Goal: Information Seeking & Learning: Check status

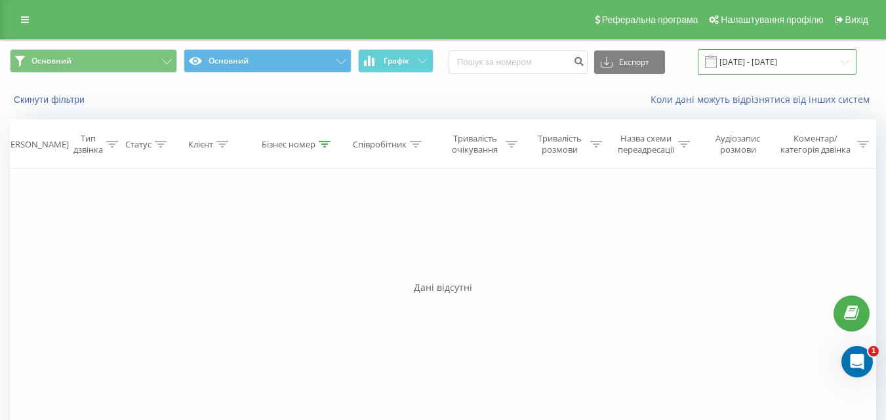
click at [796, 56] on input "[DATE] - [DATE]" at bounding box center [776, 62] width 159 height 26
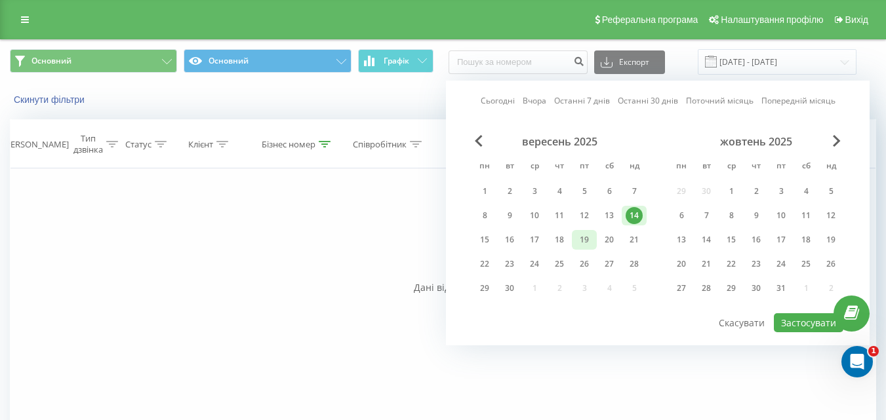
click at [586, 240] on div "19" at bounding box center [584, 239] width 17 height 17
click at [799, 324] on button "Застосувати" at bounding box center [807, 322] width 69 height 19
type input "[DATE] - [DATE]"
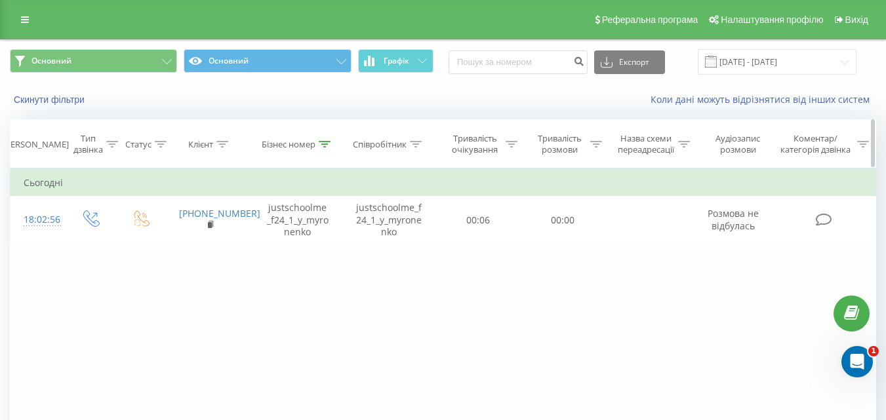
click at [321, 145] on icon at bounding box center [325, 144] width 12 height 7
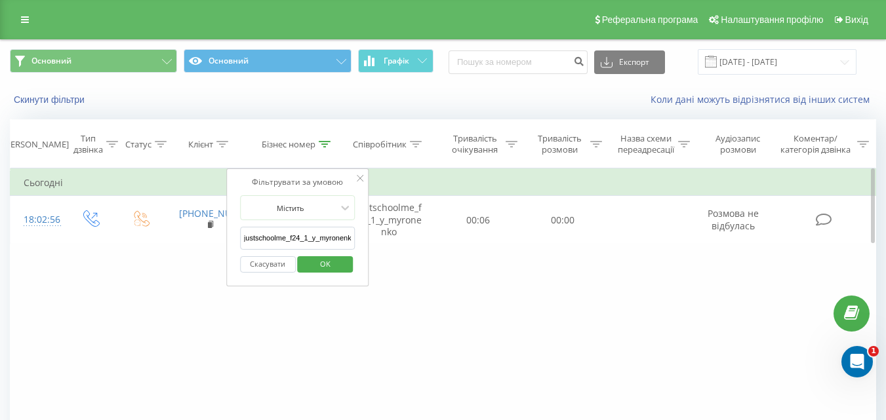
click at [290, 246] on input "justschoolme_f24_1_y_myronenko" at bounding box center [297, 238] width 115 height 23
paste input "justschoolme_f13_3_o_lys"
type input "justschoolme_f13_3_o_lys"
click at [326, 269] on span "OK" at bounding box center [325, 264] width 37 height 20
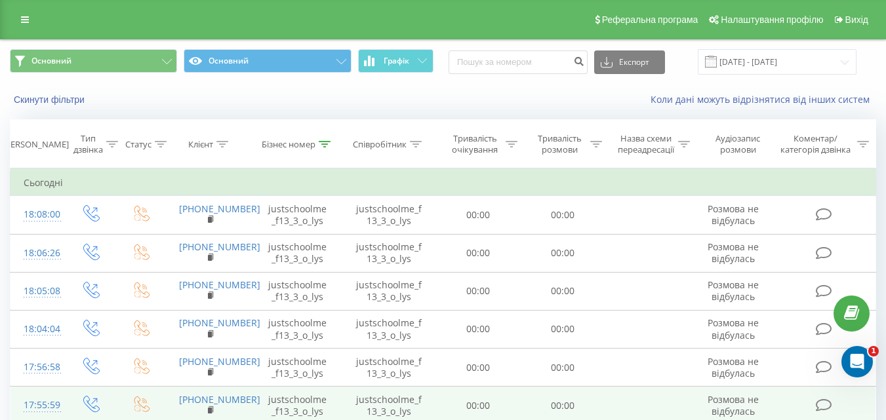
scroll to position [206, 0]
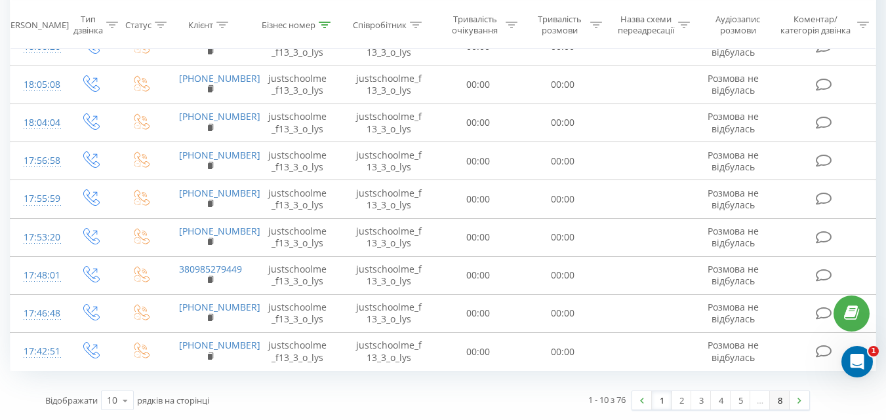
click at [784, 406] on link "8" at bounding box center [780, 400] width 20 height 18
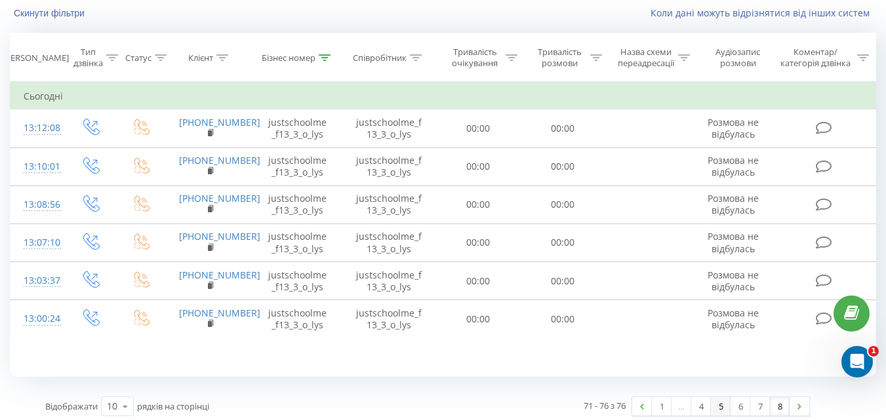
scroll to position [92, 0]
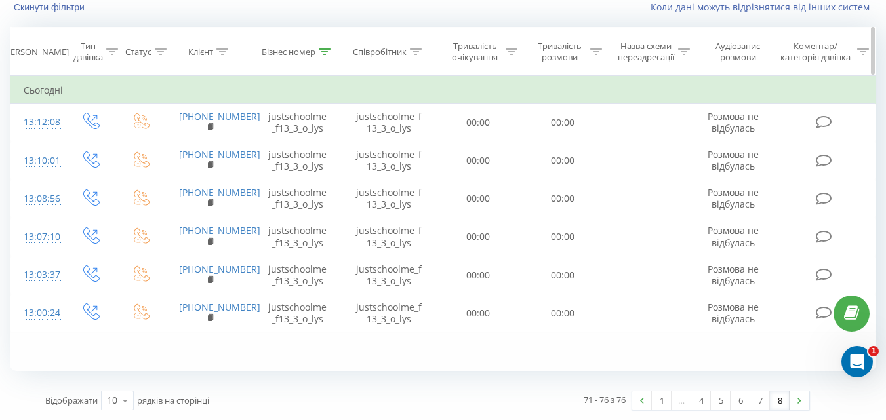
click at [326, 49] on icon at bounding box center [325, 52] width 12 height 7
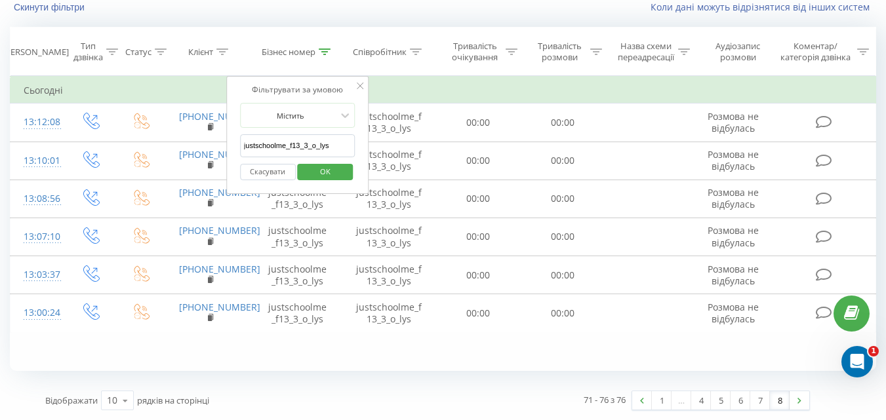
click at [306, 140] on input "justschoolme_f13_3_o_lys" at bounding box center [297, 145] width 115 height 23
paste input "justschoolme_f14_1_a_miroshnik"
type input "justschoolme_f14_1_a_miroshnik"
click at [326, 172] on span "OK" at bounding box center [325, 171] width 37 height 20
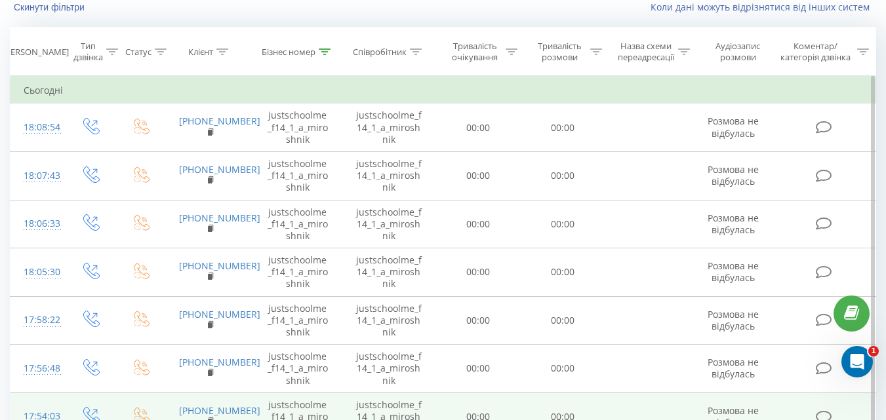
scroll to position [307, 0]
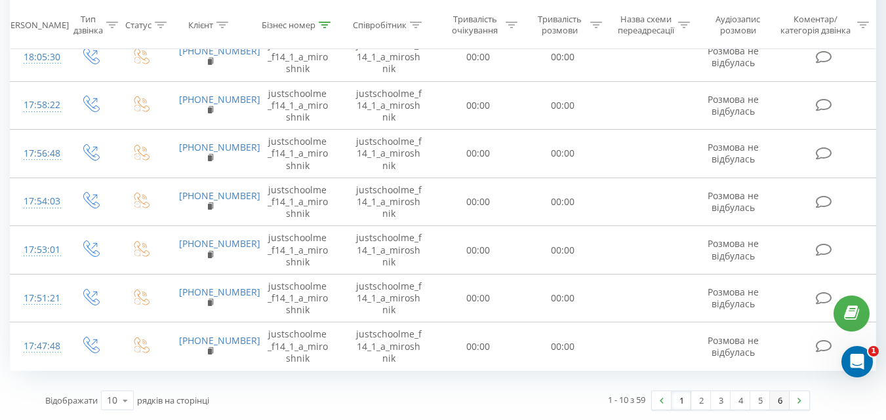
click at [787, 399] on link "6" at bounding box center [780, 400] width 20 height 18
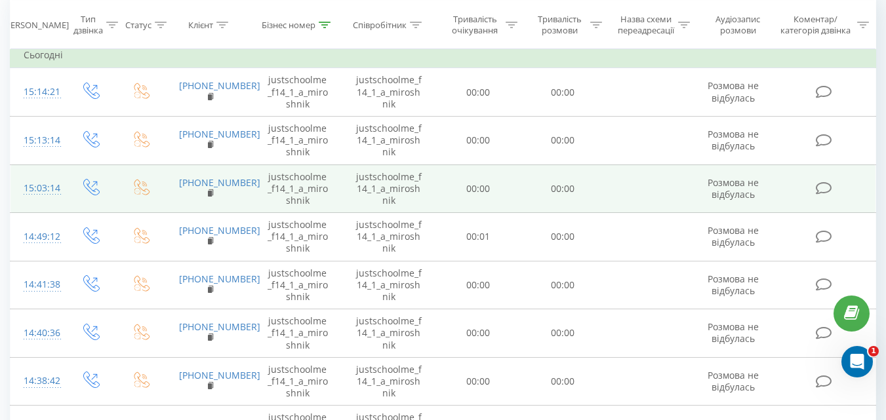
scroll to position [259, 0]
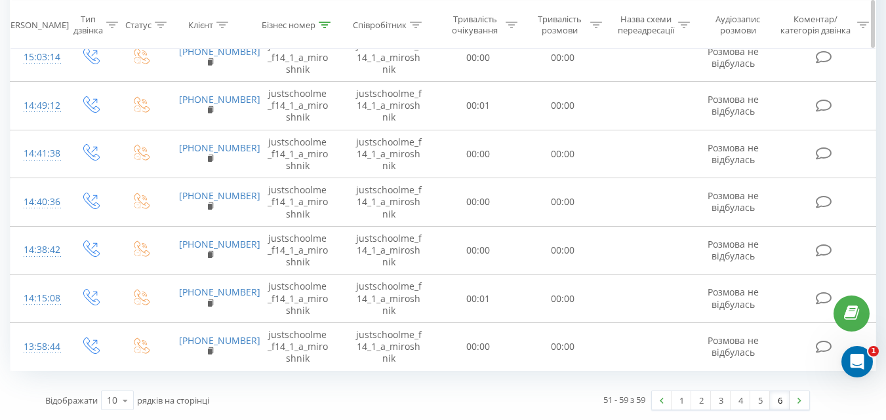
click at [324, 24] on icon at bounding box center [325, 24] width 12 height 7
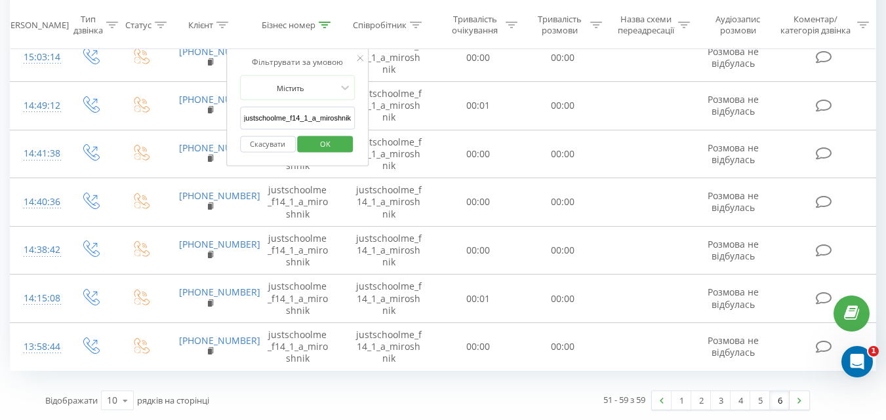
click at [338, 118] on input "justschoolme_f14_1_a_miroshnik" at bounding box center [297, 118] width 115 height 23
paste input "justschoolme_f14_2_v_stetsyuk"
type input "justschoolme_f14_2_v_stetsyuk"
click at [332, 142] on span "OK" at bounding box center [325, 143] width 37 height 20
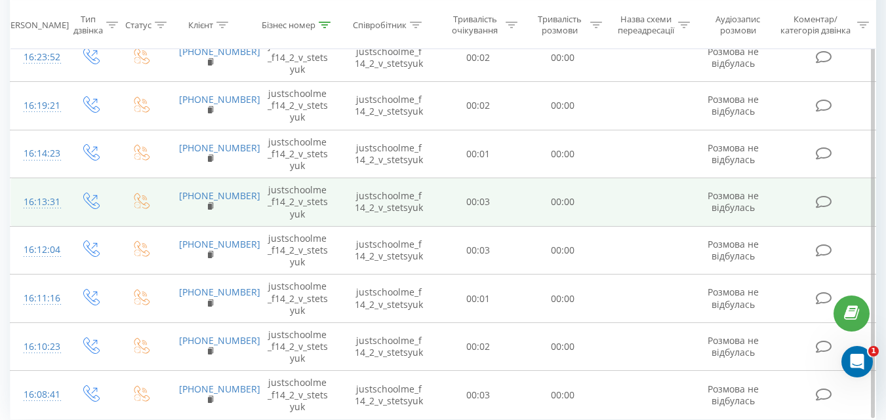
scroll to position [307, 0]
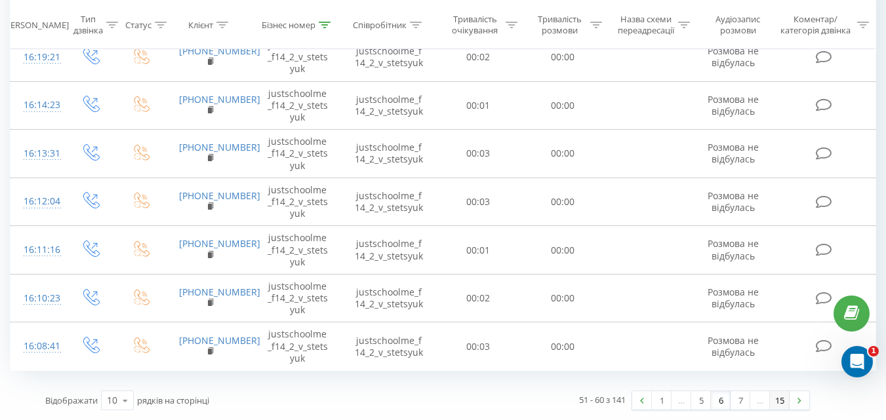
click at [783, 397] on link "15" at bounding box center [780, 400] width 20 height 18
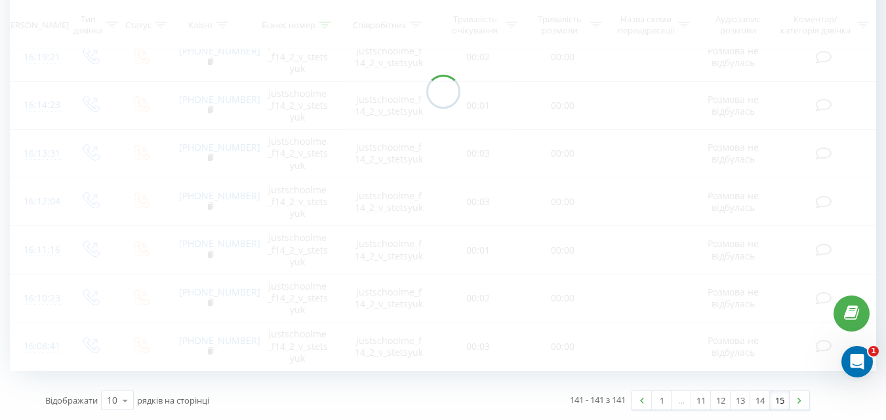
scroll to position [87, 0]
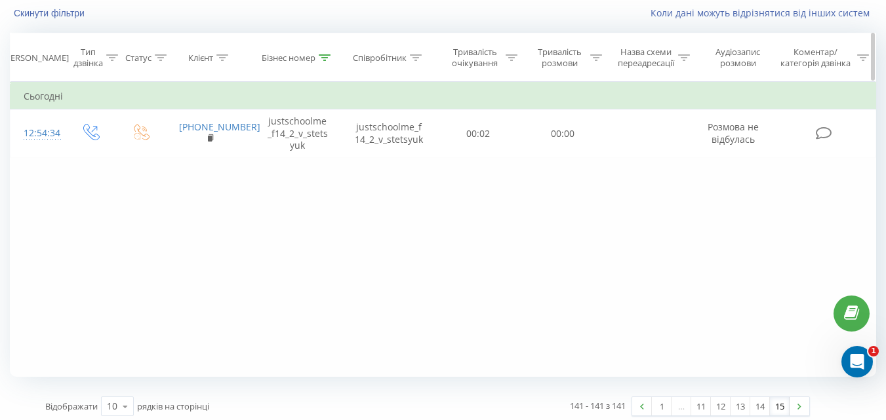
click at [322, 51] on th "Бізнес номер" at bounding box center [298, 57] width 88 height 49
click at [322, 58] on icon at bounding box center [325, 57] width 12 height 7
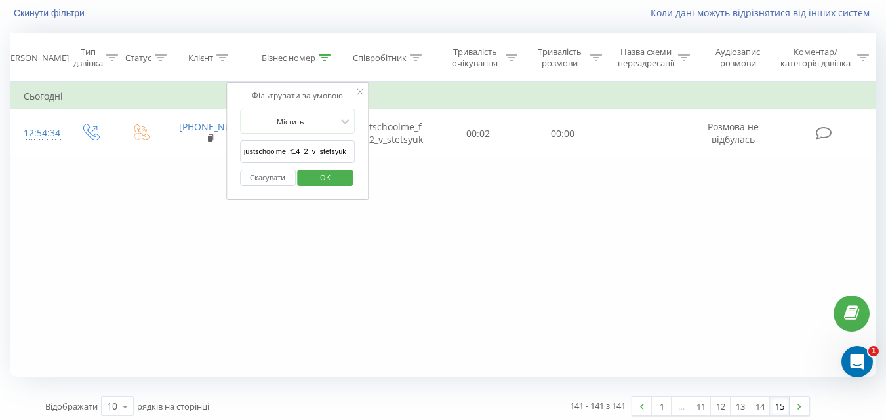
click at [298, 149] on input "justschoolme_f14_2_v_stetsyuk" at bounding box center [297, 151] width 115 height 23
paste input "justschoolme_f15_3_r_aleksandrov"
type input "justschoolme_f15_3_r_aleksandrov"
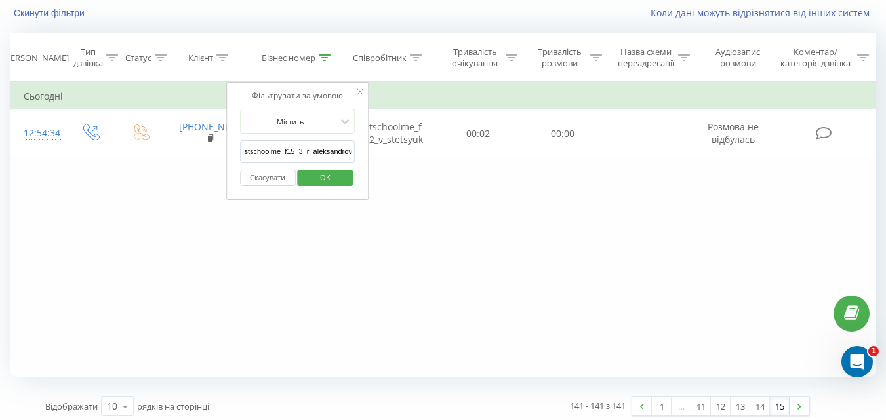
click at [341, 180] on span "OK" at bounding box center [325, 177] width 37 height 20
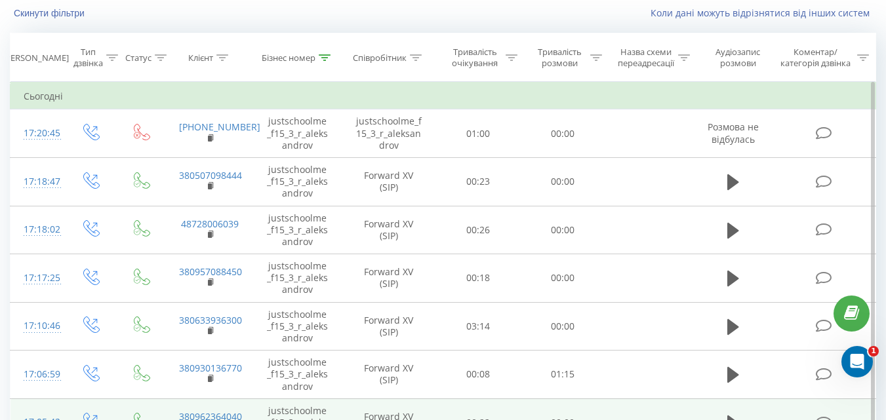
scroll to position [307, 0]
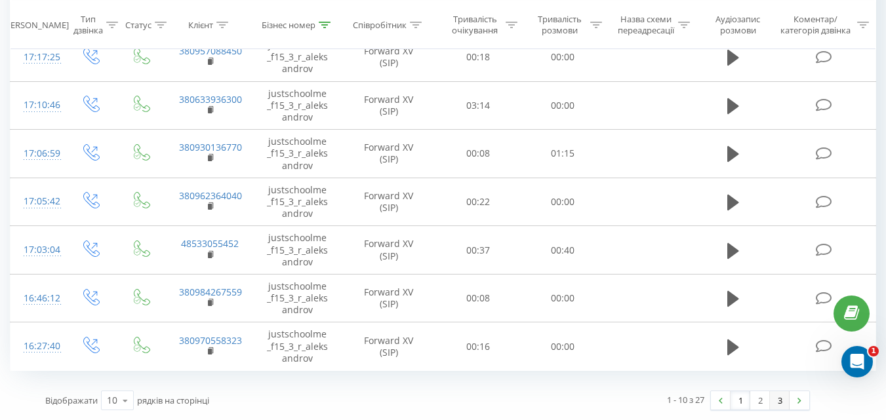
click at [781, 399] on link "3" at bounding box center [780, 400] width 20 height 18
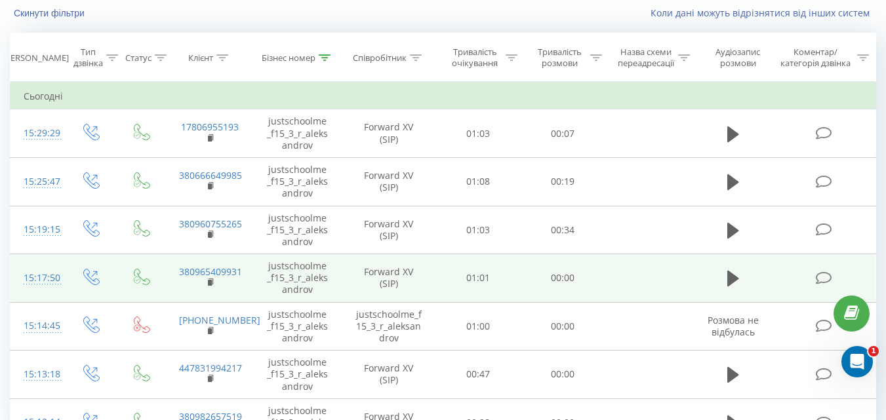
scroll to position [163, 0]
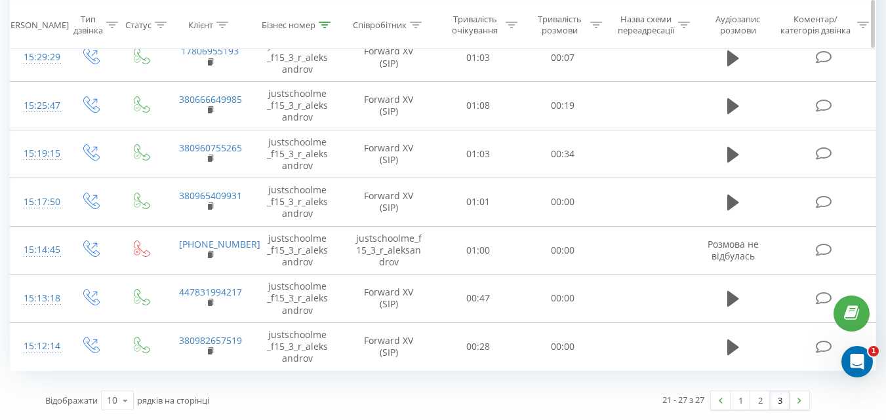
click at [322, 22] on icon at bounding box center [325, 24] width 12 height 7
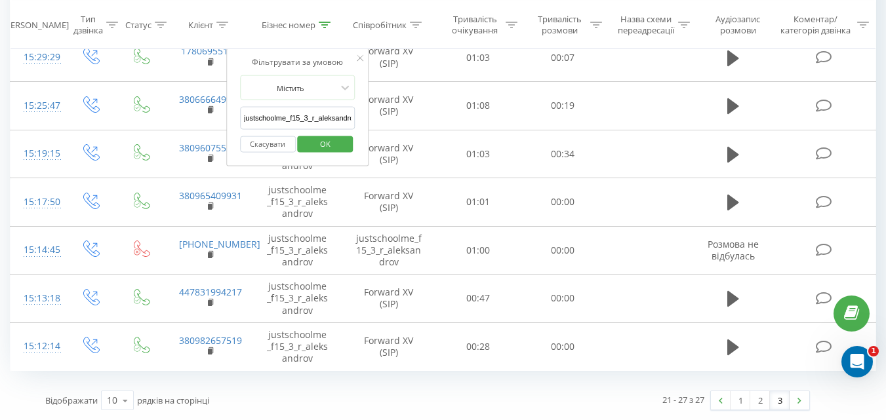
click at [311, 119] on input "justschoolme_f15_3_r_aleksandrov" at bounding box center [297, 118] width 115 height 23
paste input "justschoolme_f18_1_p_rybin"
type input "justschoolme_f18_1_p_rybin"
click at [332, 144] on span "OK" at bounding box center [325, 143] width 37 height 20
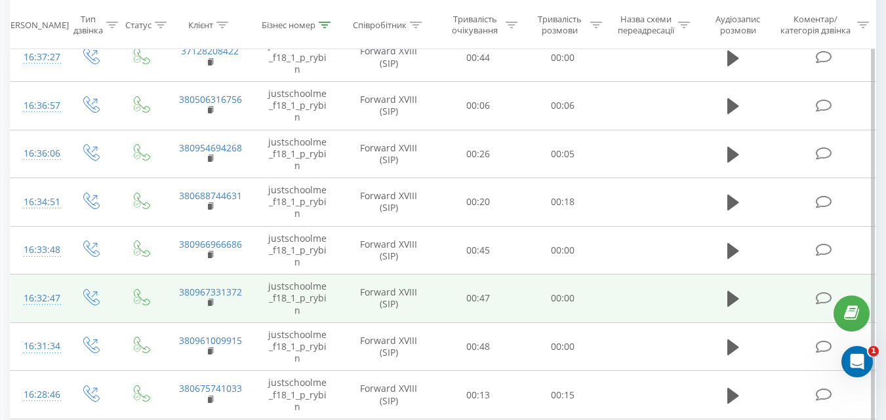
scroll to position [307, 0]
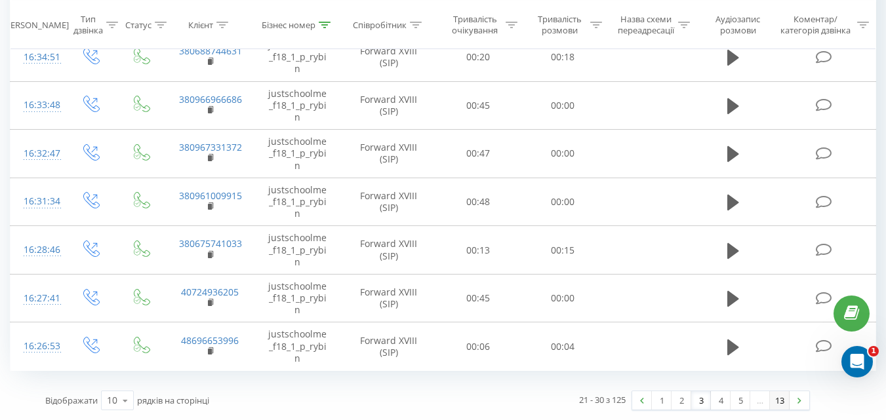
click at [776, 400] on link "13" at bounding box center [780, 400] width 20 height 18
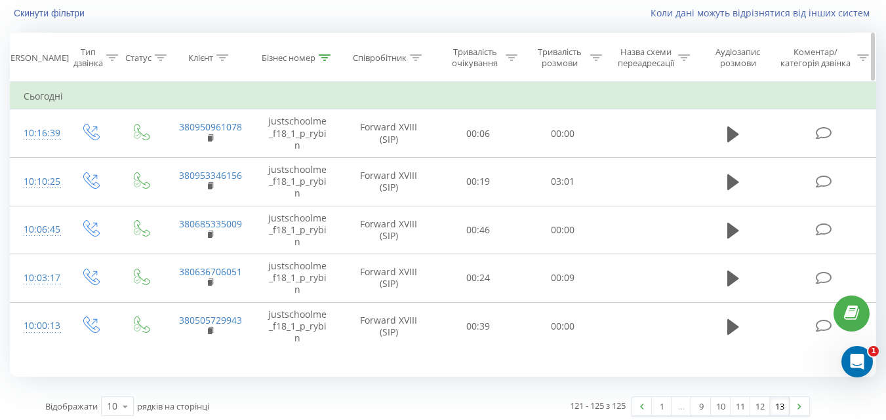
click at [324, 57] on icon at bounding box center [325, 57] width 12 height 7
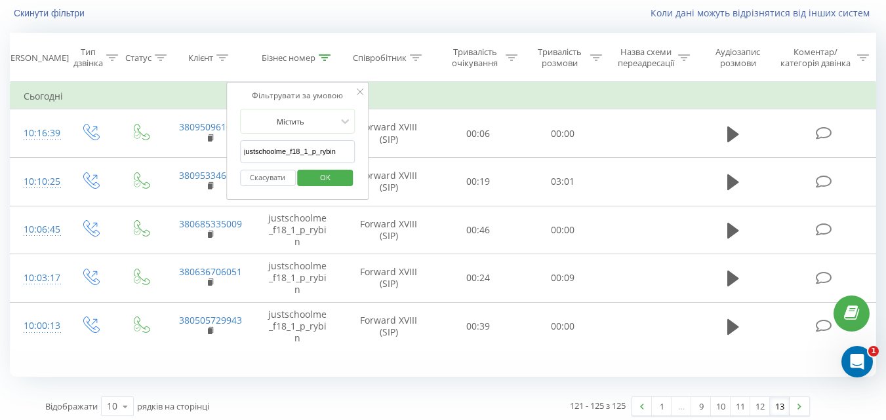
click at [313, 151] on input "justschoolme_f18_1_p_rybin" at bounding box center [297, 151] width 115 height 23
paste input "justschoolme_f21_1_n_denysyuk"
type input "justschoolme_f21_1_n_denysyuk"
click at [333, 173] on span "OK" at bounding box center [325, 177] width 37 height 20
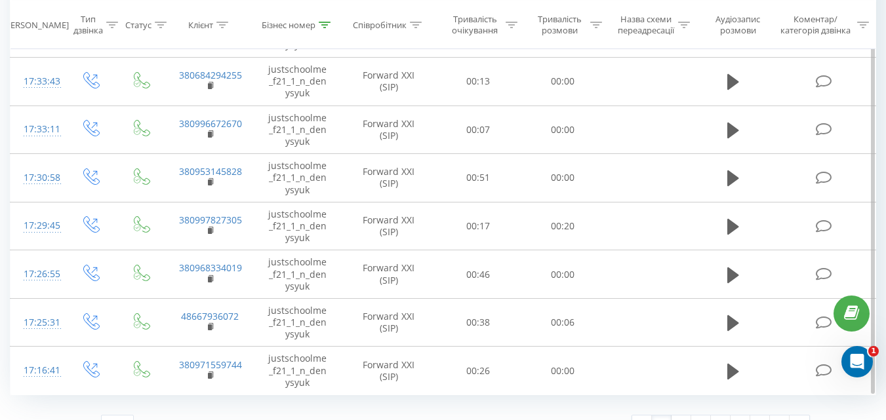
scroll to position [307, 0]
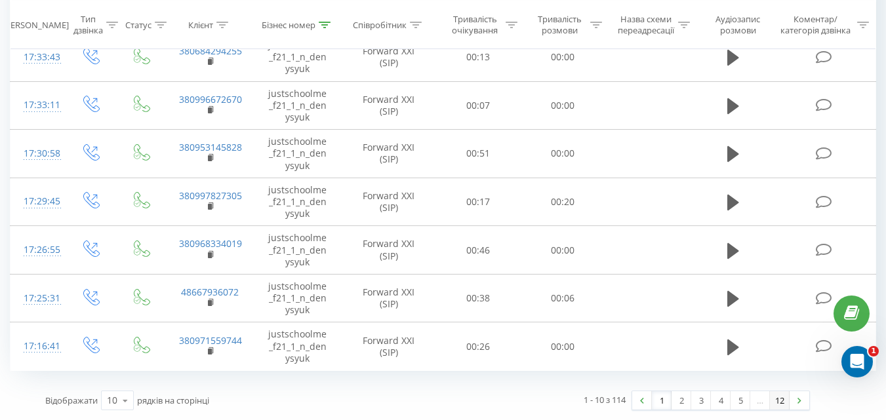
click at [778, 396] on link "12" at bounding box center [780, 400] width 20 height 18
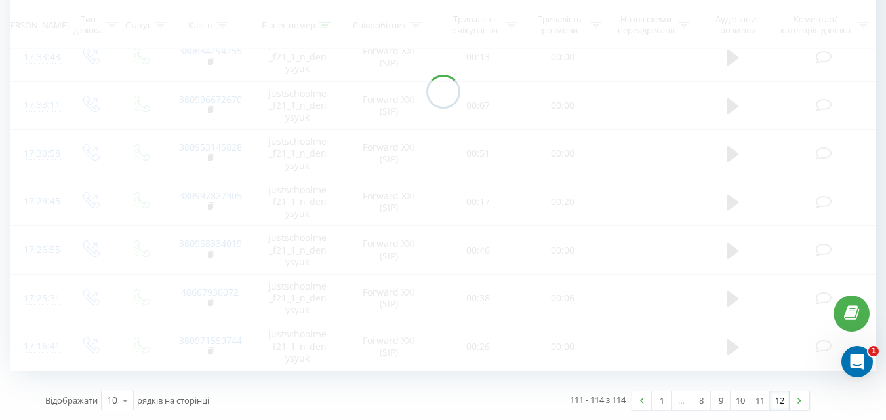
scroll to position [87, 0]
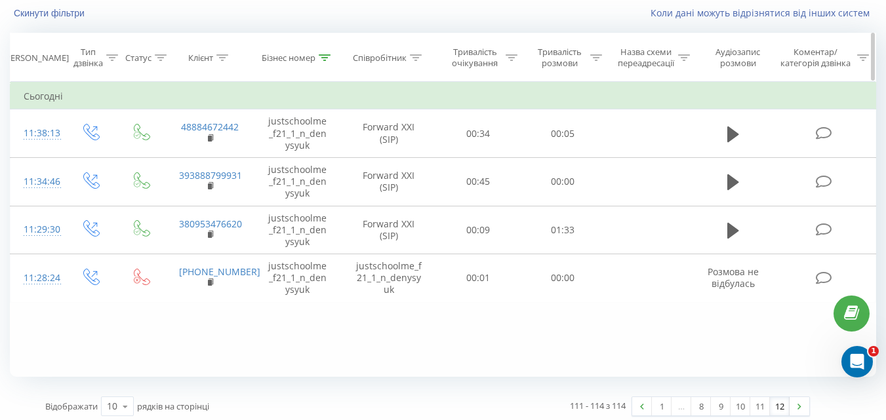
drag, startPoint x: 324, startPoint y: 52, endPoint x: 323, endPoint y: 59, distance: 6.6
click at [323, 56] on div at bounding box center [325, 57] width 12 height 11
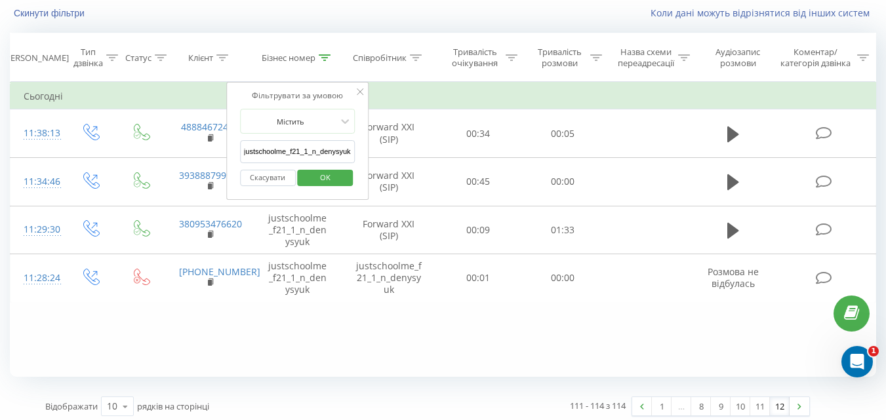
click at [304, 149] on input "justschoolme_f21_1_n_denysyuk" at bounding box center [297, 151] width 115 height 23
paste input "justschoolme_f13_2_a_nenych"
type input "justschoolme_f13_2_a_nenych"
click at [327, 172] on span "OK" at bounding box center [325, 177] width 37 height 20
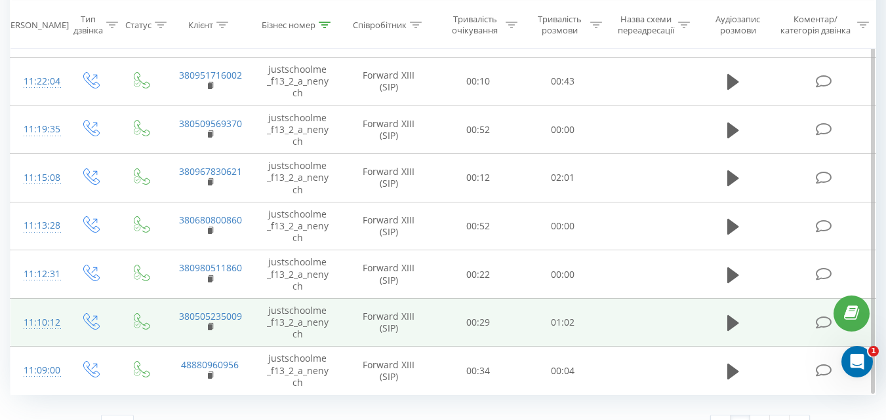
scroll to position [307, 0]
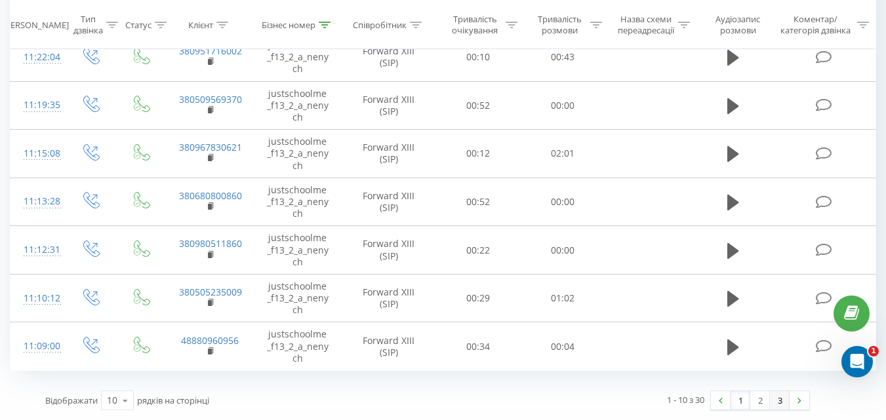
click at [781, 403] on link "3" at bounding box center [780, 400] width 20 height 18
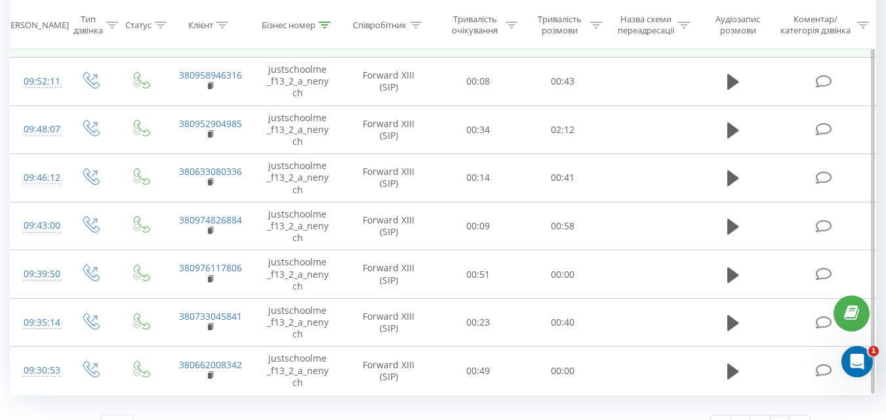
scroll to position [307, 0]
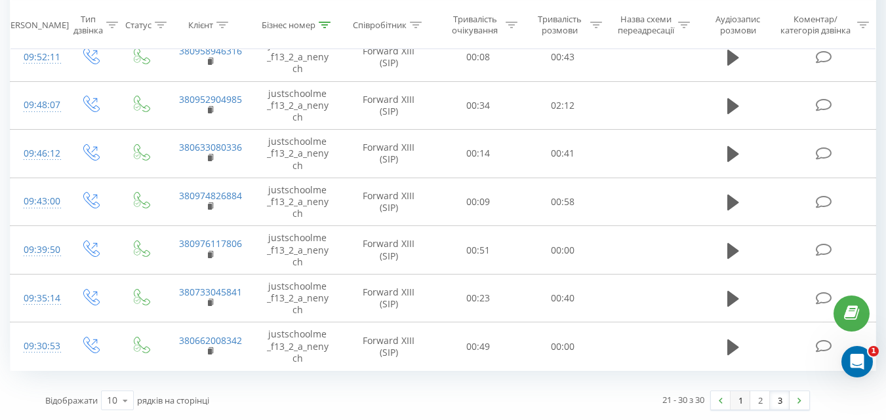
click at [743, 405] on link "1" at bounding box center [740, 400] width 20 height 18
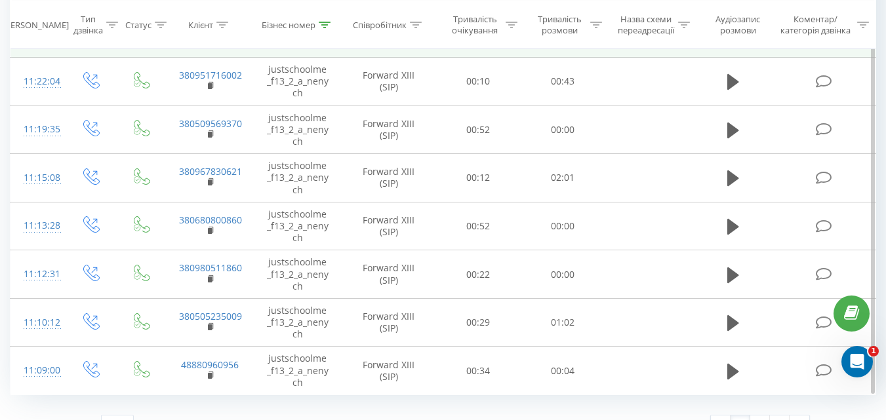
scroll to position [307, 0]
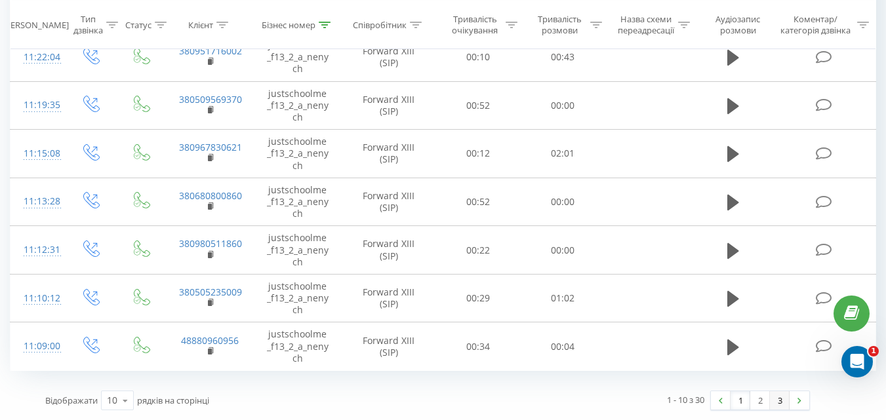
click at [778, 403] on link "3" at bounding box center [780, 400] width 20 height 18
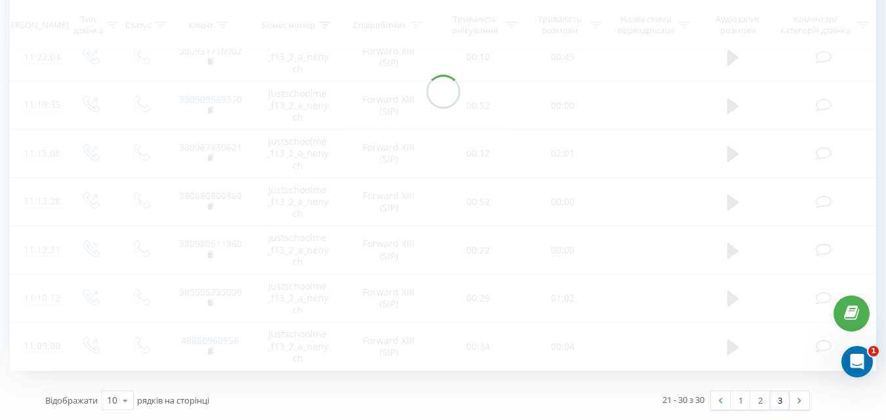
scroll to position [87, 0]
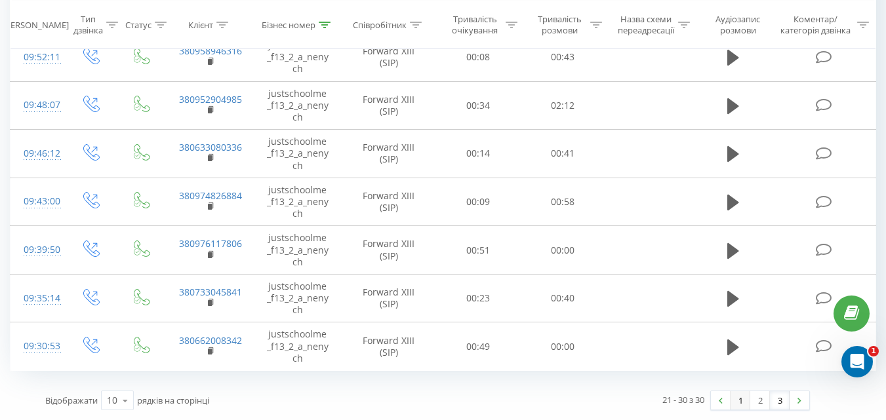
click at [735, 399] on link "1" at bounding box center [740, 400] width 20 height 18
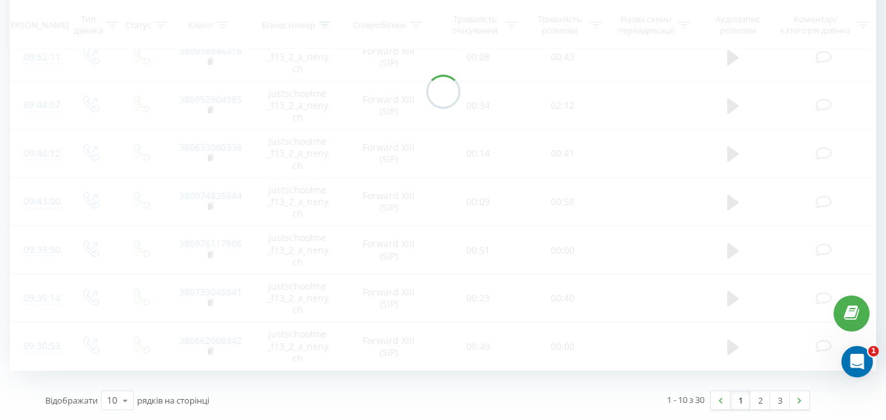
scroll to position [87, 0]
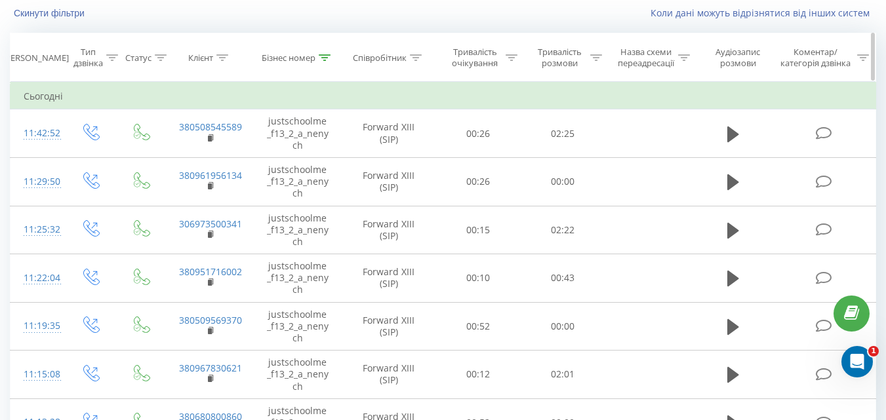
click at [326, 59] on icon at bounding box center [325, 57] width 12 height 7
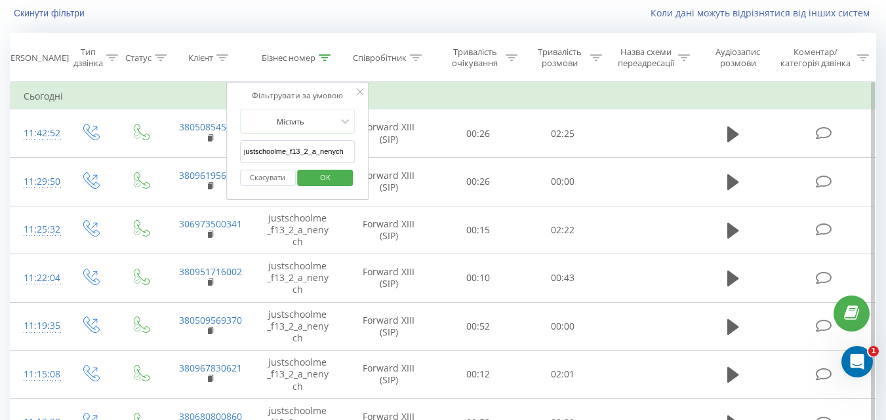
click at [283, 144] on input "justschoolme_f13_2_a_nenych" at bounding box center [297, 151] width 115 height 23
click at [282, 144] on input "justschoolme_f13_2_a_nenych" at bounding box center [297, 151] width 115 height 23
paste input "justschoolme_f14_3_a_svyatun"
type input "justschoolme_f14_3_a_svyatun"
click at [319, 176] on span "OK" at bounding box center [325, 177] width 37 height 20
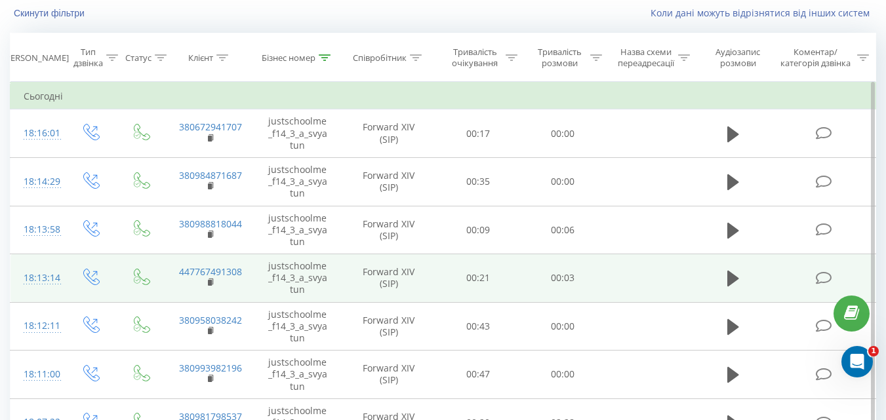
scroll to position [307, 0]
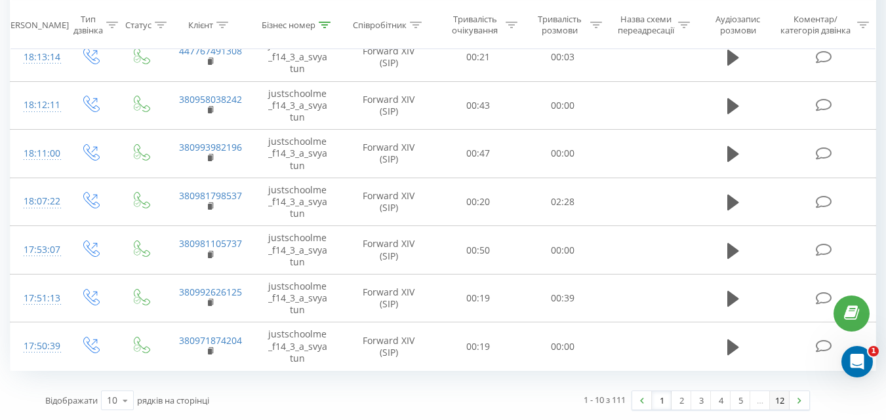
click at [782, 402] on link "12" at bounding box center [780, 400] width 20 height 18
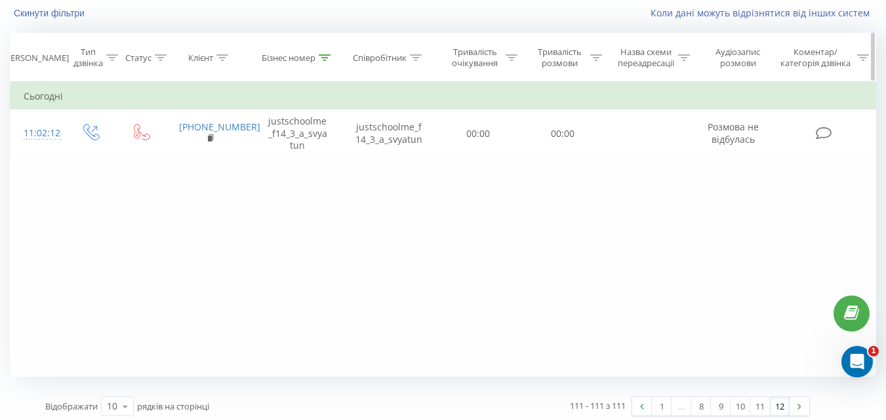
click at [326, 62] on div at bounding box center [325, 57] width 12 height 11
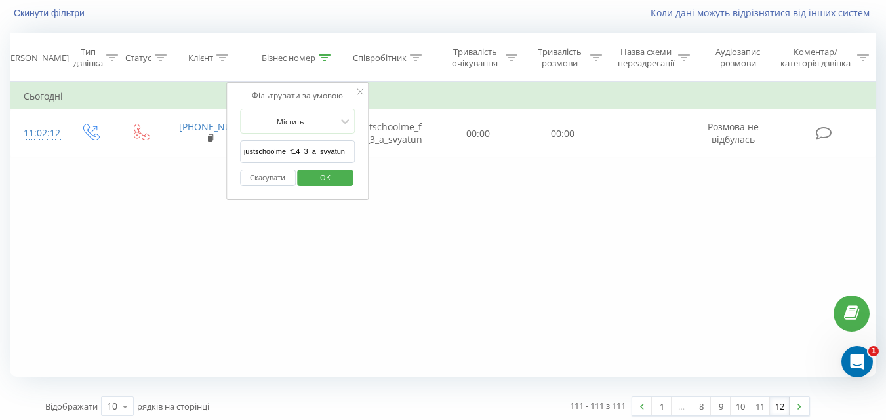
click at [307, 152] on input "justschoolme_f14_3_a_svyatun" at bounding box center [297, 151] width 115 height 23
paste input "justschoolme_f15_1_o_kononenko"
type input "justschoolme_f15_1_o_kononenko"
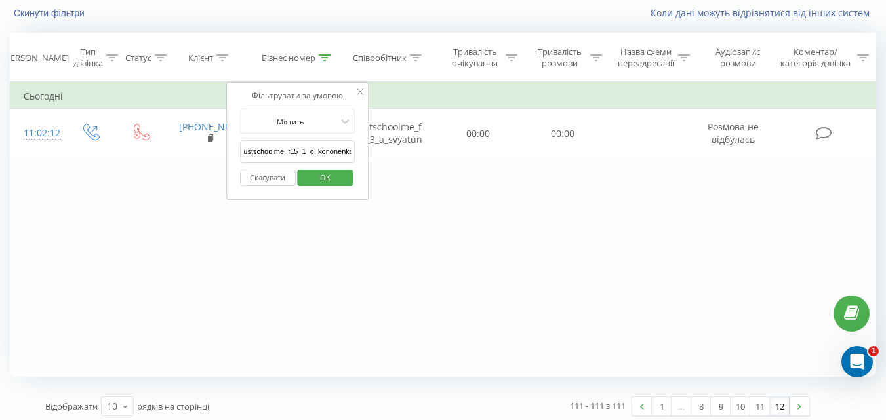
scroll to position [0, 0]
click at [338, 183] on span "OK" at bounding box center [325, 177] width 37 height 20
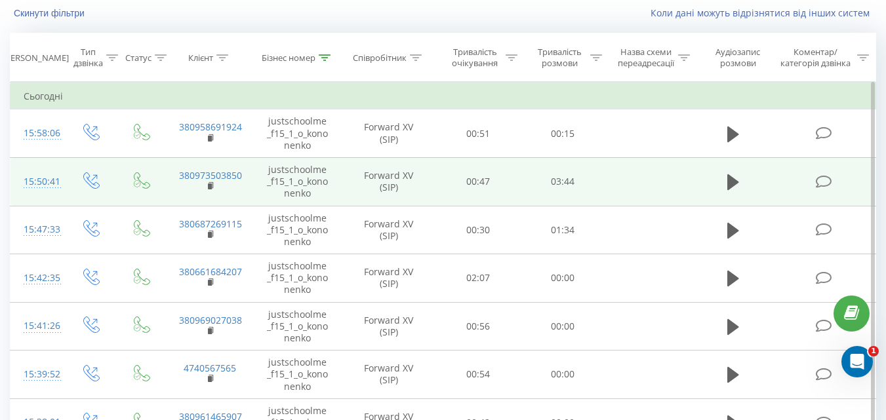
scroll to position [307, 0]
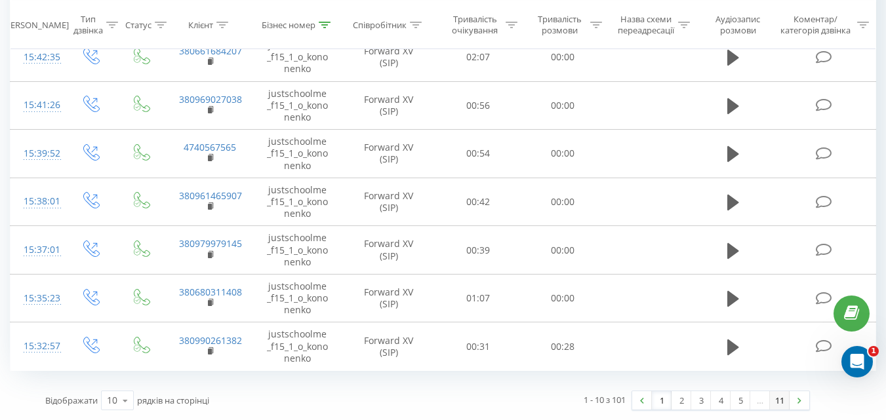
drag, startPoint x: 791, startPoint y: 400, endPoint x: 781, endPoint y: 401, distance: 10.6
click at [787, 400] on div "1 2 3 4 5 … 11" at bounding box center [720, 401] width 178 height 20
click at [781, 401] on link "11" at bounding box center [780, 400] width 20 height 18
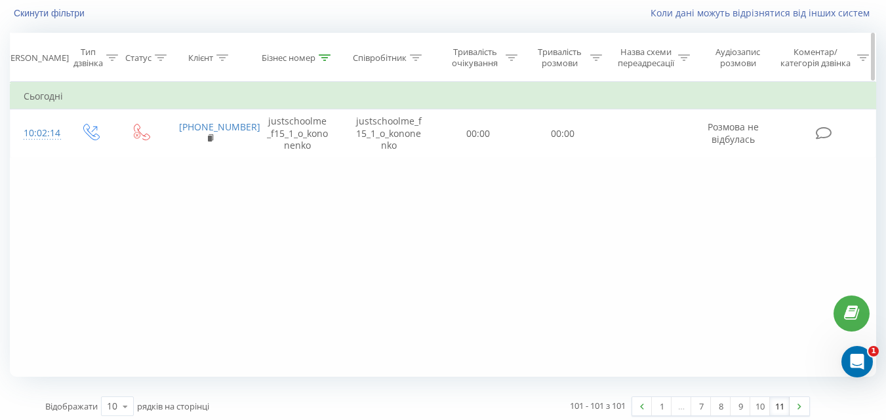
click at [324, 52] on div at bounding box center [325, 57] width 12 height 11
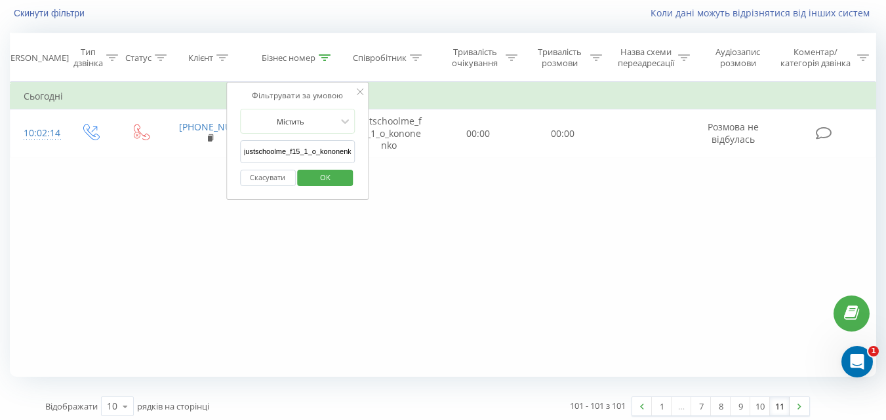
click at [305, 150] on input "justschoolme_f15_1_o_kononenko" at bounding box center [297, 151] width 115 height 23
paste input "justschoolme_f15_2_m_mishukova"
type input "justschoolme_f15_2_m_mishukova"
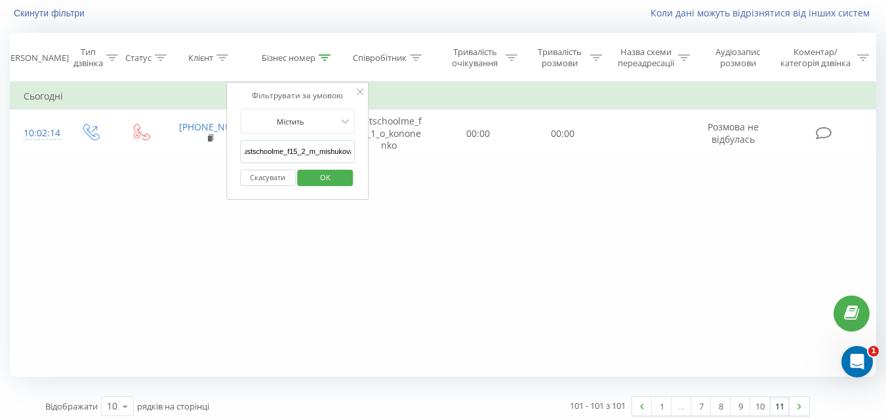
click at [324, 172] on span "OK" at bounding box center [325, 177] width 37 height 20
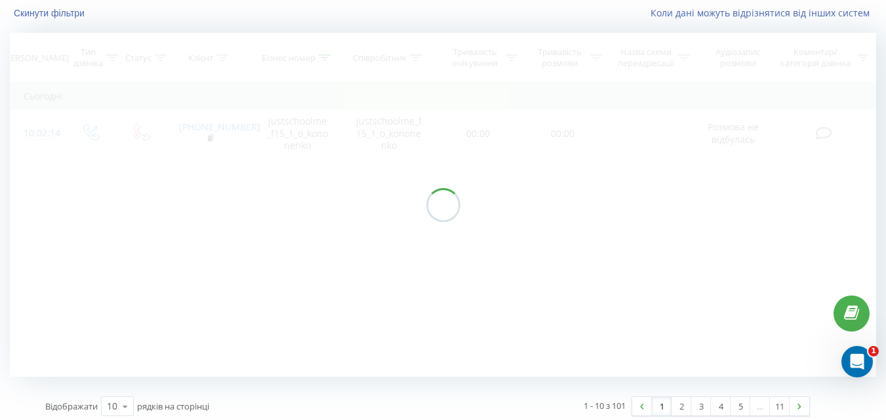
scroll to position [54, 0]
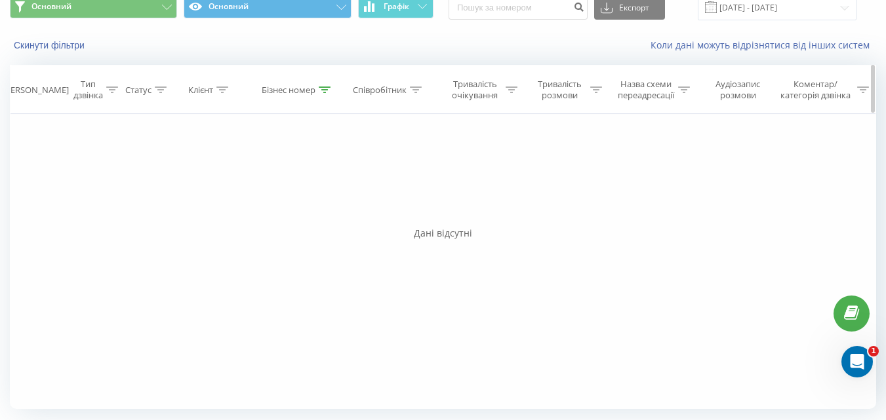
drag, startPoint x: 324, startPoint y: 88, endPoint x: 321, endPoint y: 109, distance: 20.7
click at [324, 88] on icon at bounding box center [325, 90] width 12 height 7
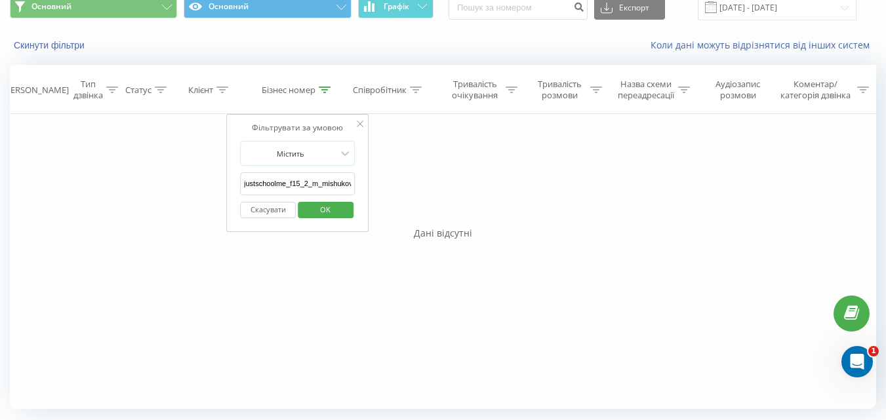
click at [305, 184] on input "justschoolme_f15_2_m_mishukova" at bounding box center [297, 183] width 115 height 23
paste input "justschoolme_f24_1_y_myronenko"
type input "justschoolme_f24_1_y_myronenko"
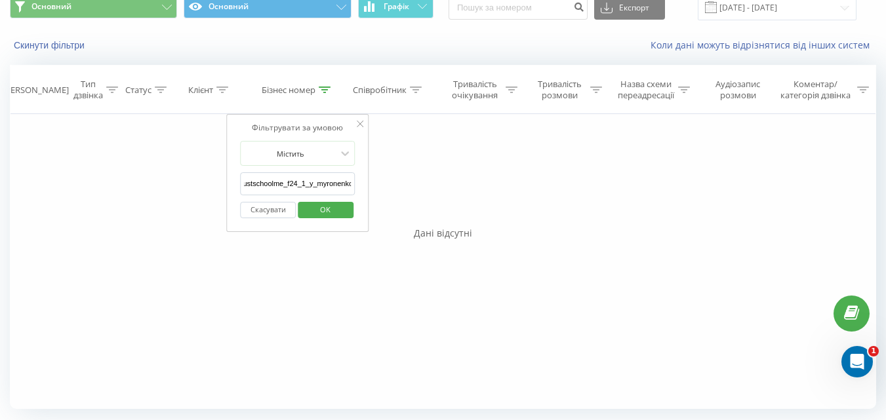
click at [328, 207] on span "OK" at bounding box center [325, 209] width 37 height 20
